Goal: Information Seeking & Learning: Learn about a topic

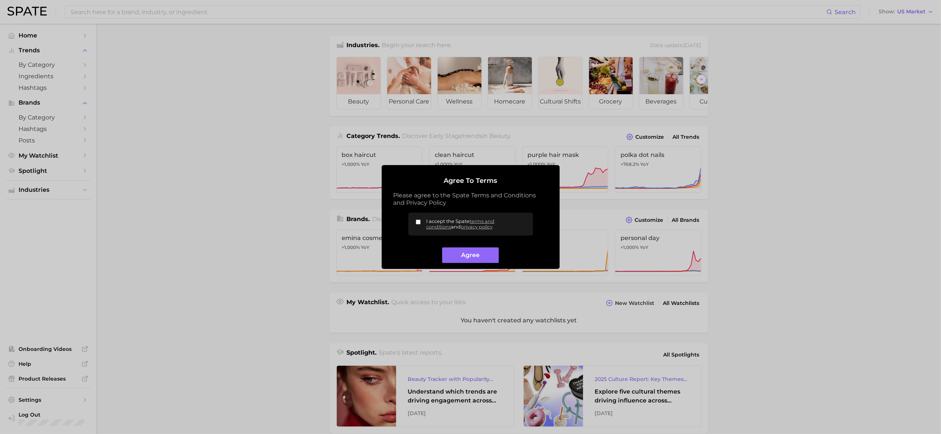
click at [417, 221] on input "I accept the Spate terms and conditions and privacy policy" at bounding box center [418, 221] width 5 height 5
checkbox input "true"
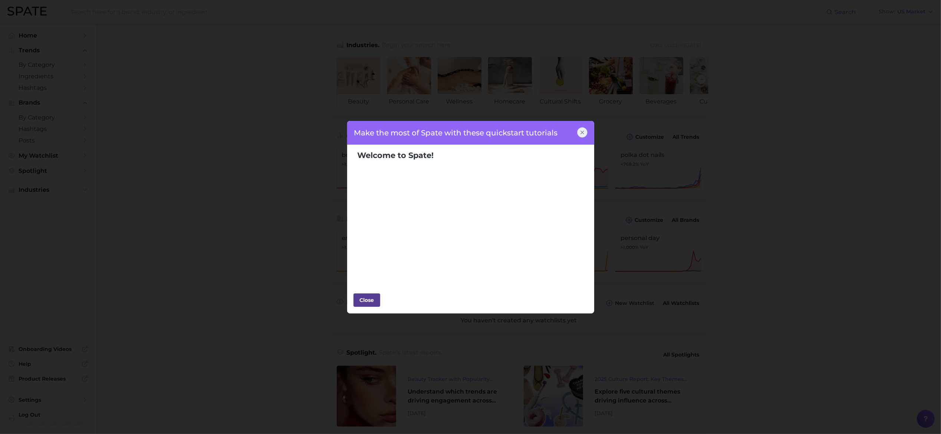
click at [374, 301] on div "Close" at bounding box center [367, 299] width 22 height 11
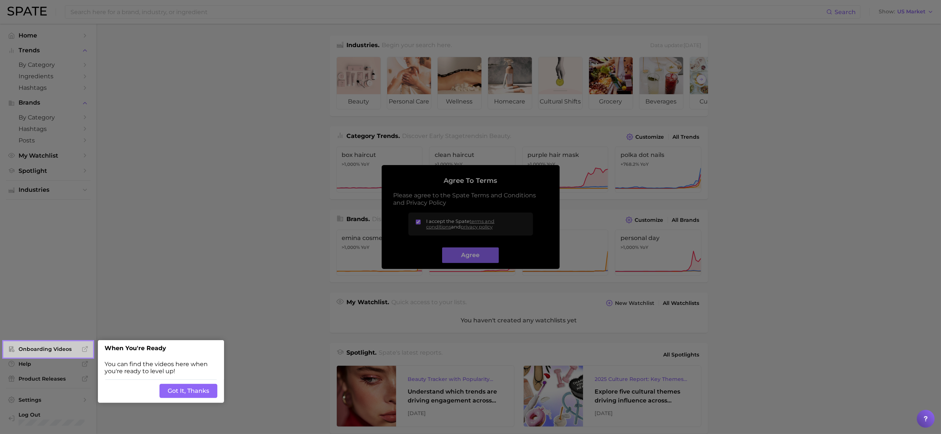
click at [189, 395] on button "Got It, Thanks" at bounding box center [188, 391] width 58 height 14
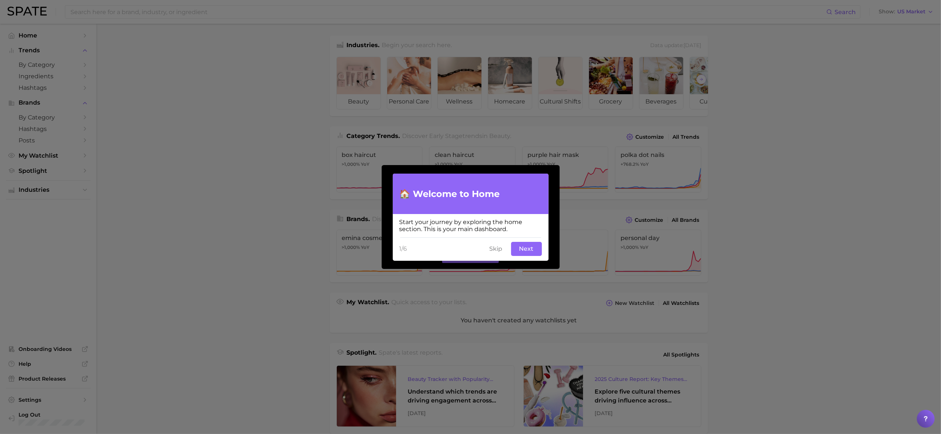
click at [522, 246] on button "Next" at bounding box center [526, 249] width 31 height 14
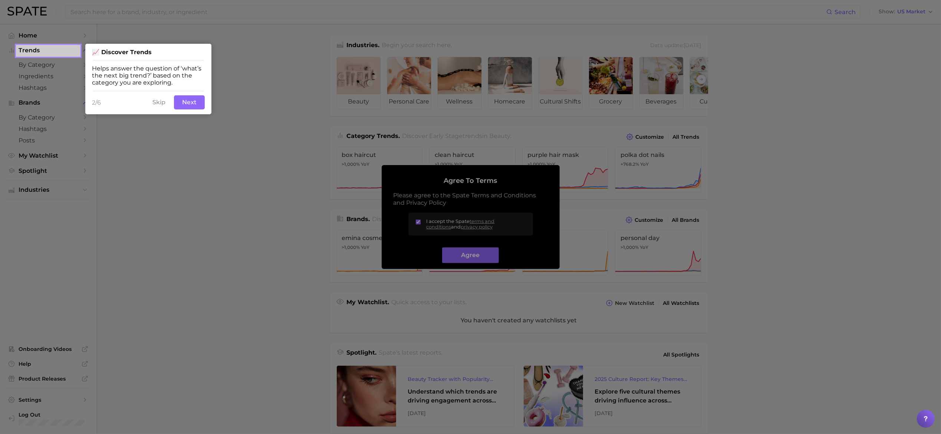
click at [189, 100] on button "Next" at bounding box center [189, 102] width 31 height 14
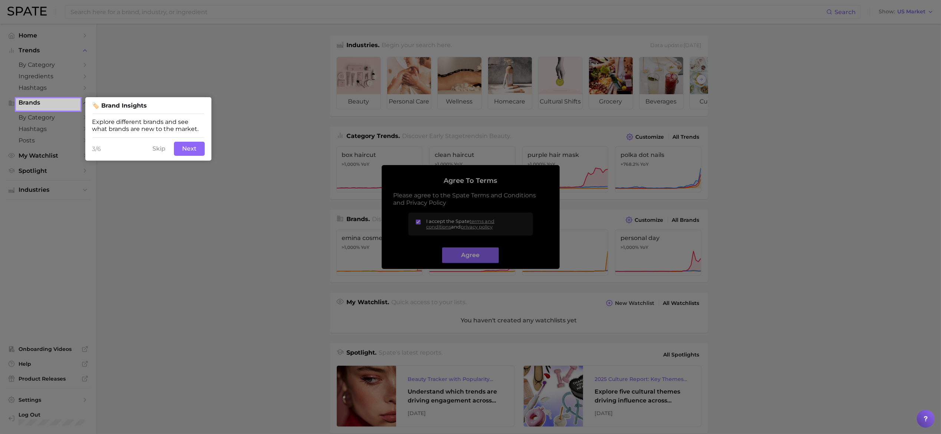
click at [190, 151] on button "Next" at bounding box center [189, 149] width 31 height 14
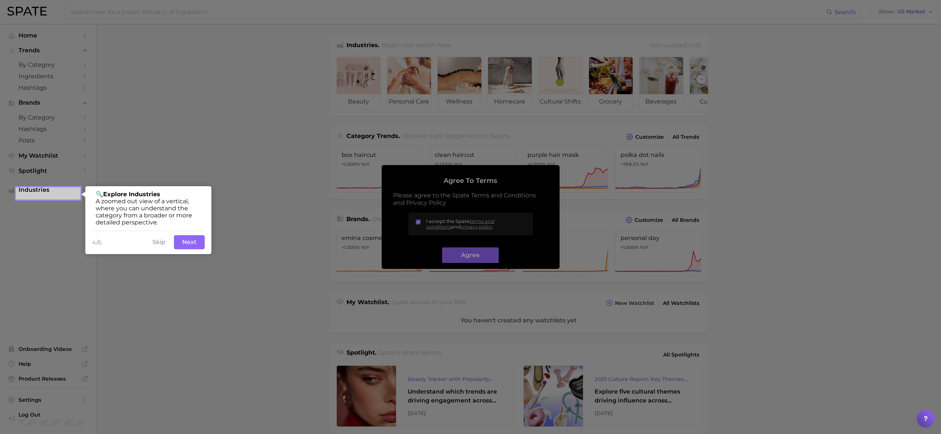
click at [192, 239] on button "Next" at bounding box center [189, 242] width 31 height 14
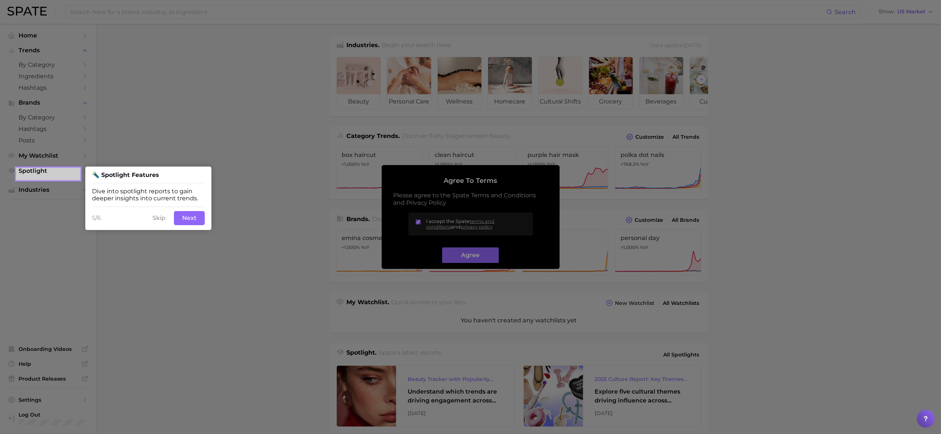
click at [190, 214] on button "Next" at bounding box center [189, 218] width 31 height 14
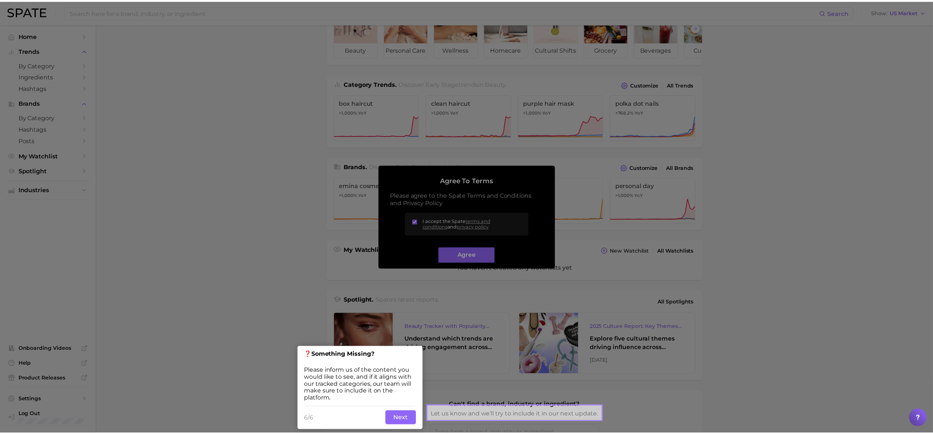
scroll to position [55, 0]
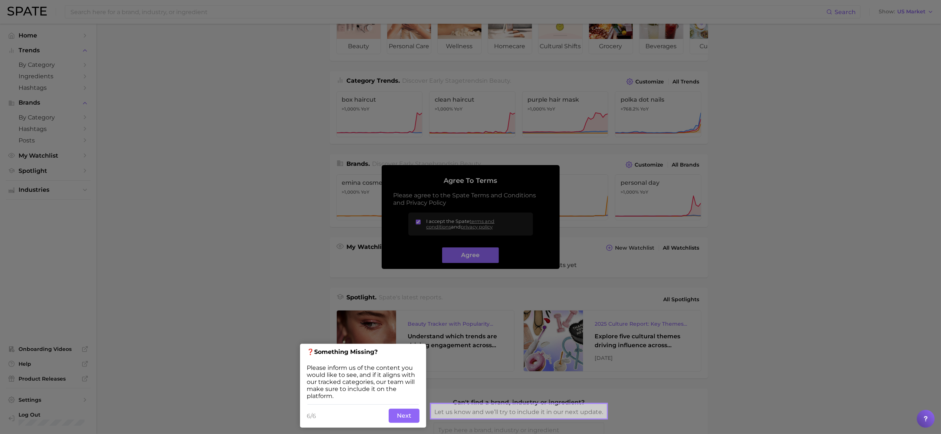
click at [399, 420] on button "Next" at bounding box center [404, 416] width 31 height 14
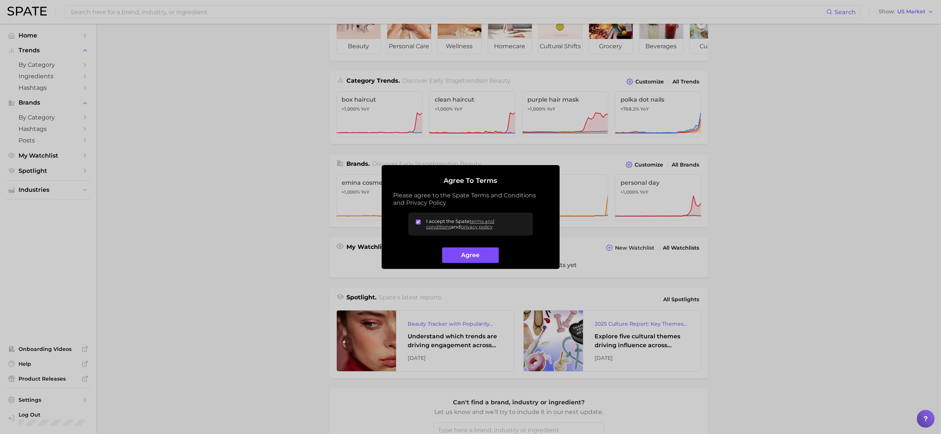
click at [478, 250] on button "Agree" at bounding box center [470, 255] width 57 height 16
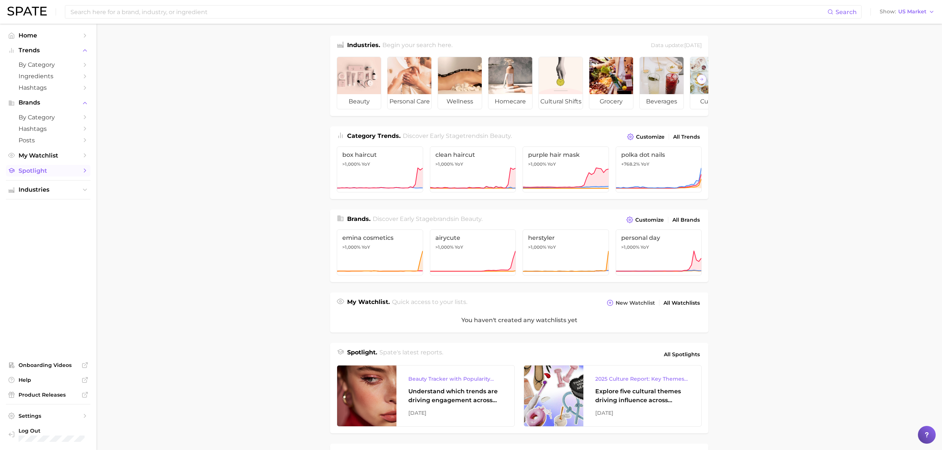
click at [43, 174] on span "Spotlight" at bounding box center [48, 170] width 59 height 7
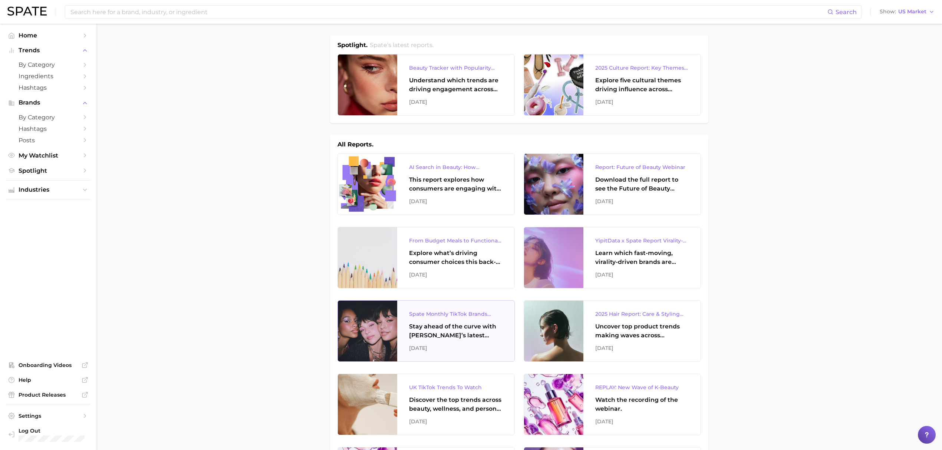
click at [440, 323] on div "Stay ahead of the curve with Spate’s latest monthly tracker, spotlighting the f…" at bounding box center [455, 331] width 93 height 18
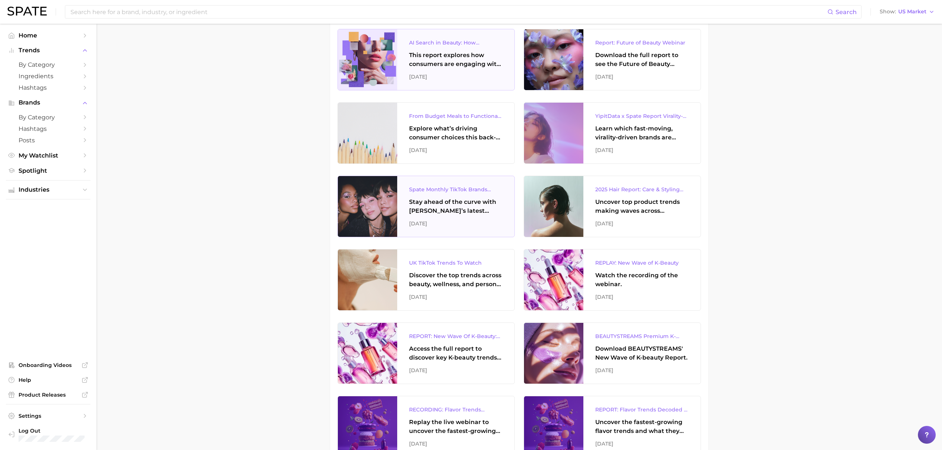
scroll to position [148, 0]
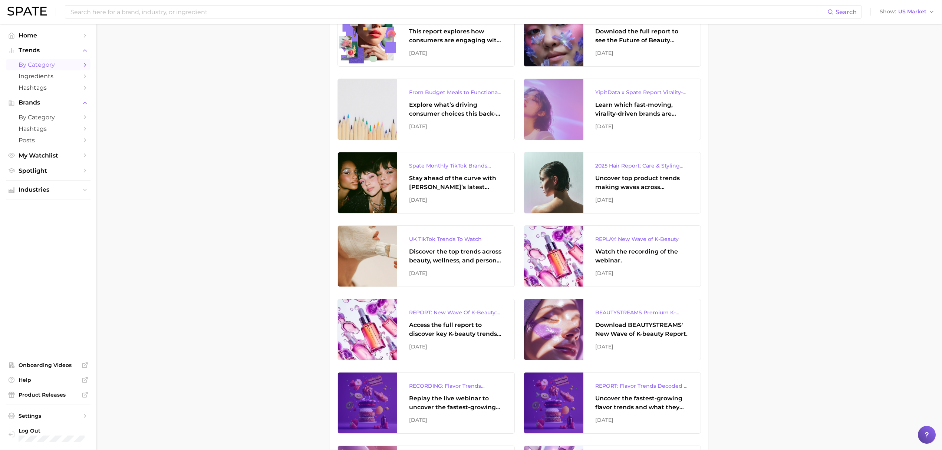
click at [65, 68] on span "by Category" at bounding box center [48, 64] width 59 height 7
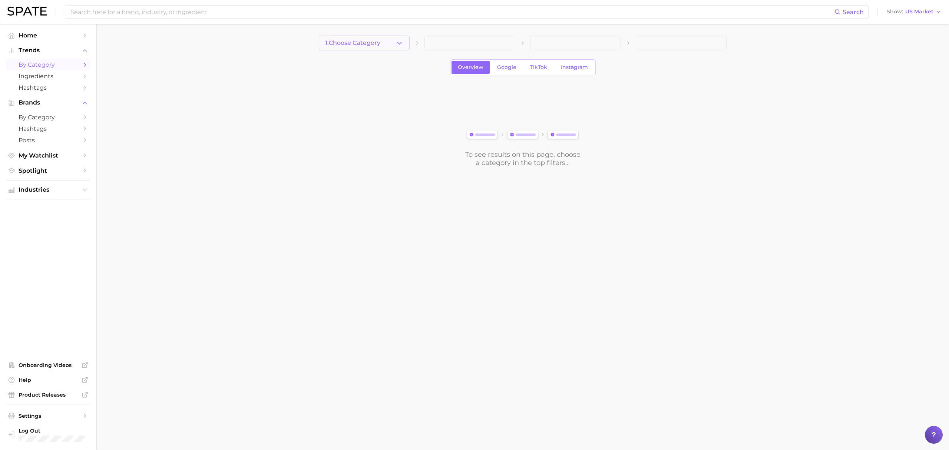
click at [383, 44] on button "1. Choose Category" at bounding box center [364, 43] width 91 height 15
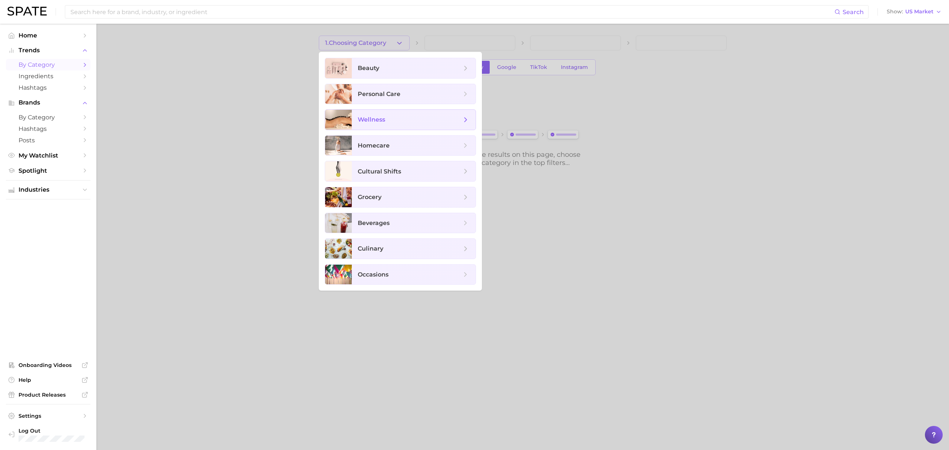
click at [371, 128] on span "wellness" at bounding box center [414, 120] width 124 height 20
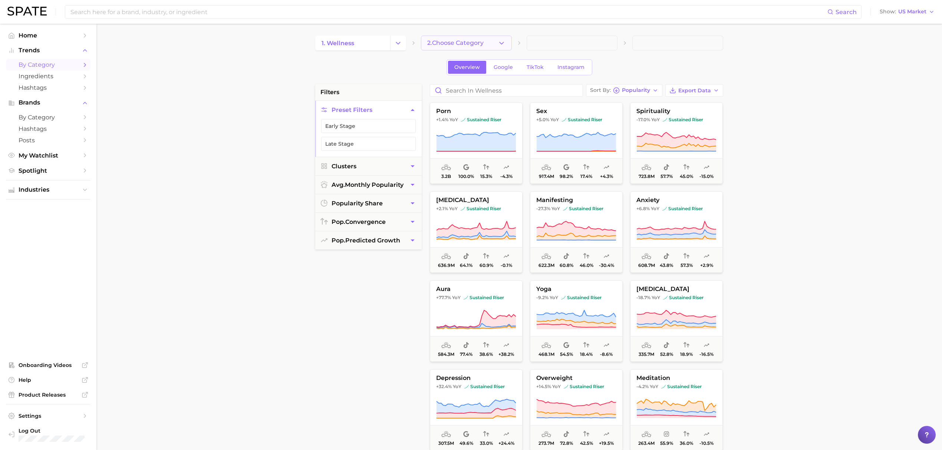
click at [483, 44] on span "2. Choose Category" at bounding box center [455, 43] width 56 height 7
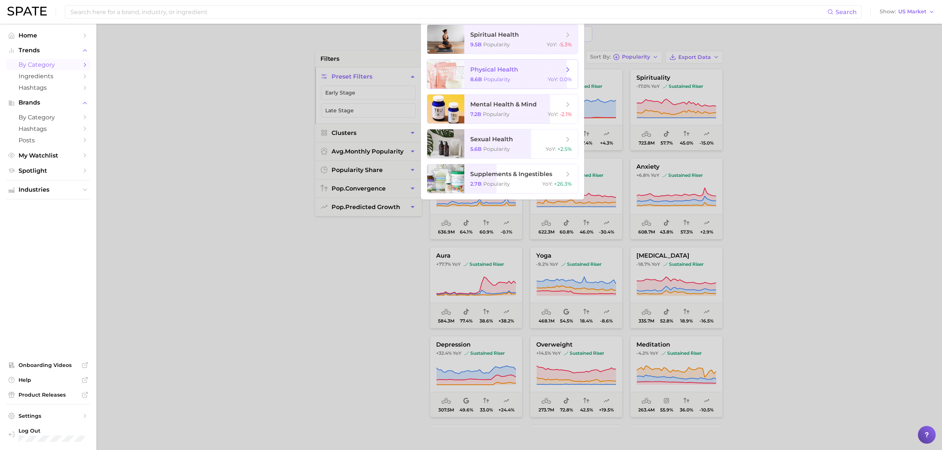
scroll to position [49, 0]
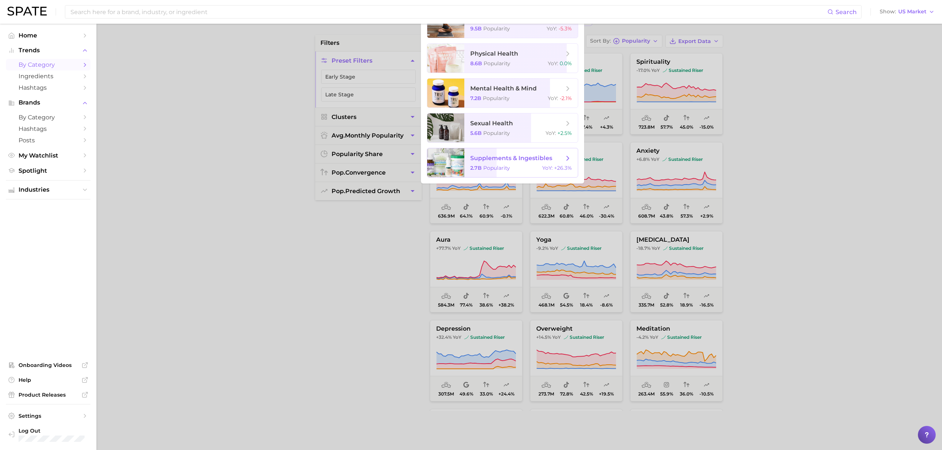
click at [515, 159] on span "supplements & ingestibles" at bounding box center [511, 158] width 82 height 7
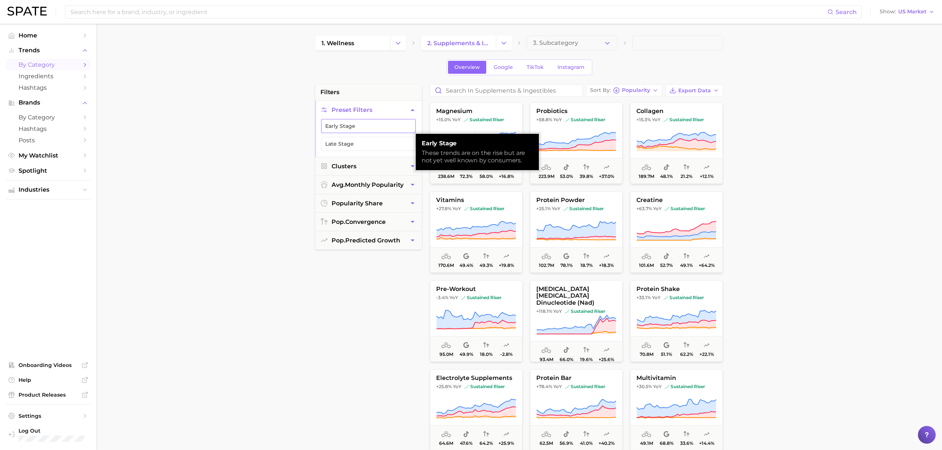
click at [362, 124] on button "Early Stage" at bounding box center [368, 126] width 95 height 14
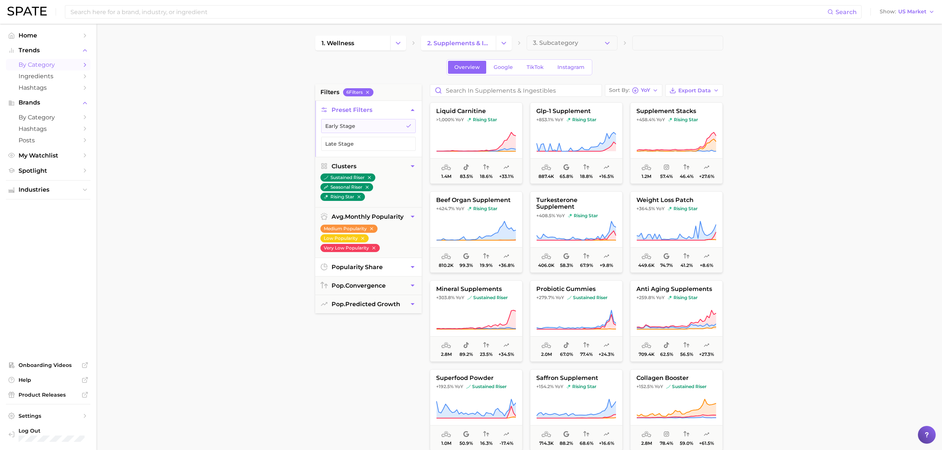
click at [355, 266] on span "popularity share" at bounding box center [356, 267] width 51 height 7
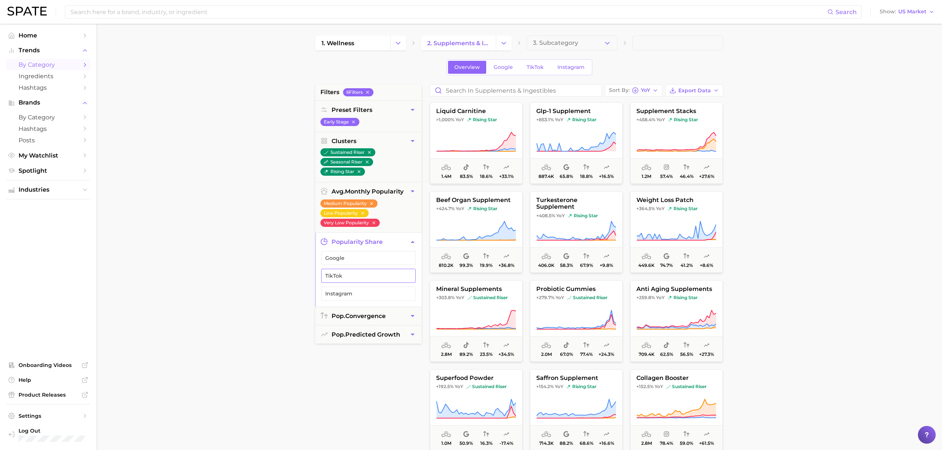
click at [356, 275] on span "TikTok" at bounding box center [362, 276] width 75 height 6
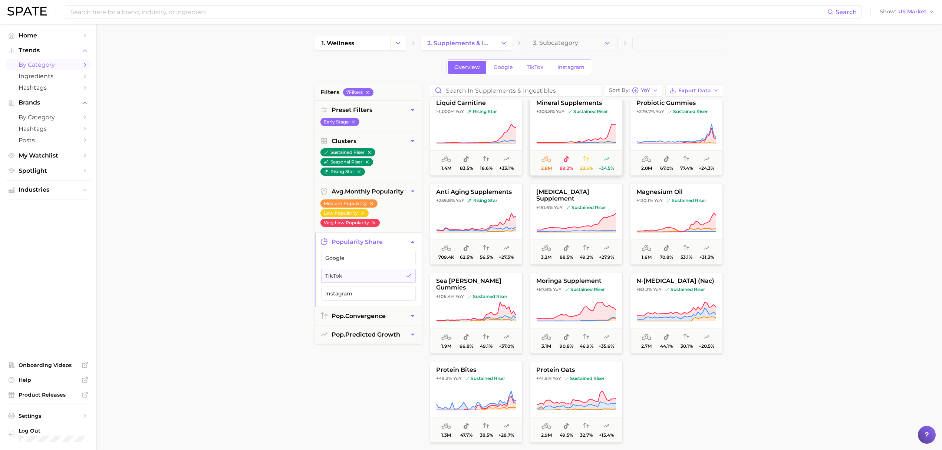
scroll to position [11, 0]
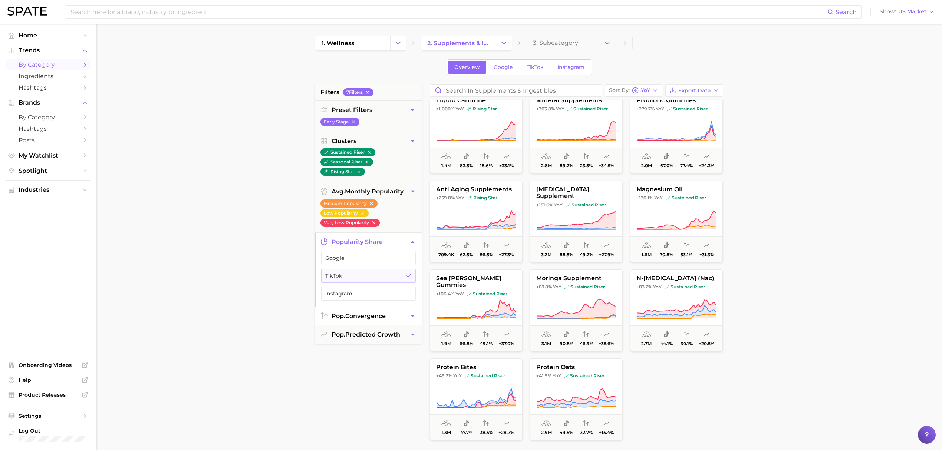
click at [392, 316] on button "pop. convergence" at bounding box center [368, 316] width 106 height 18
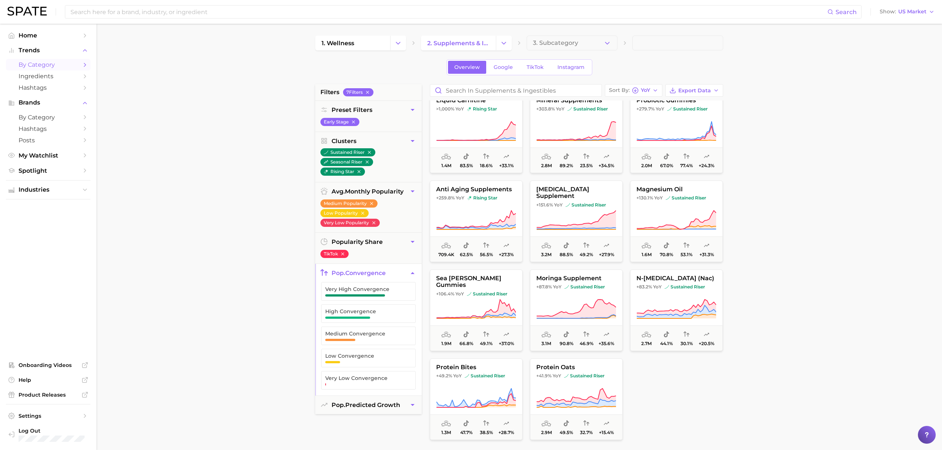
click at [113, 118] on main "1. wellness 2. supplements & ingestibles 3. Subcategory Overview Google TikTok …" at bounding box center [518, 305] width 845 height 562
